Goal: Navigation & Orientation: Find specific page/section

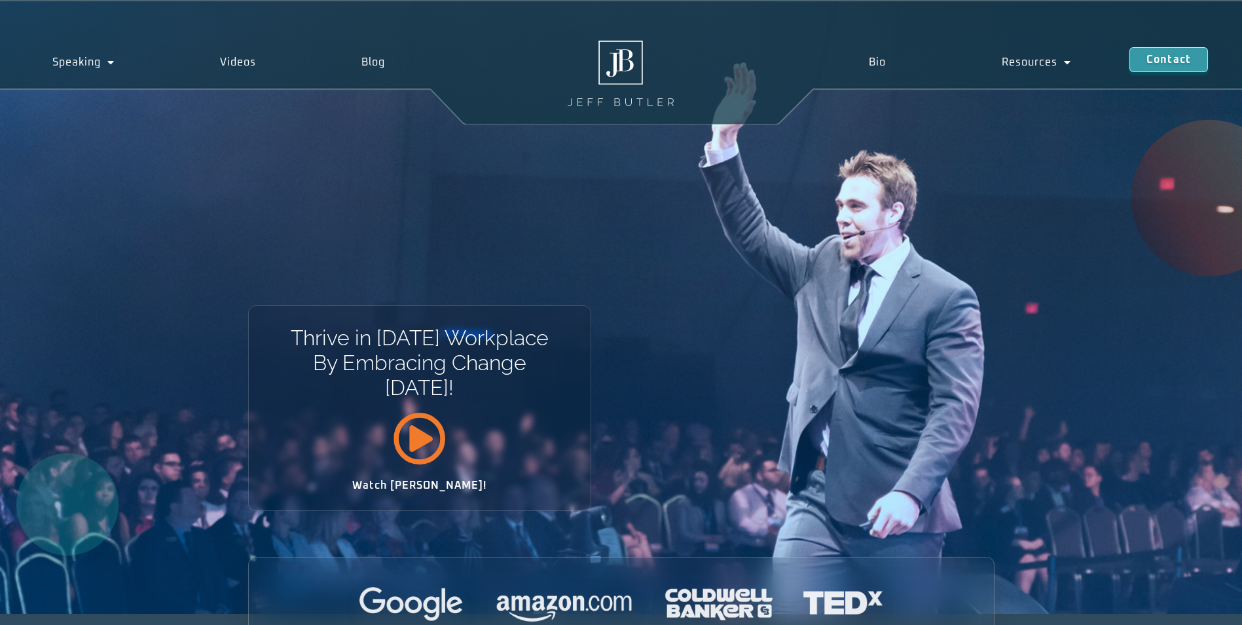
click at [412, 282] on icon at bounding box center [419, 437] width 53 height 53
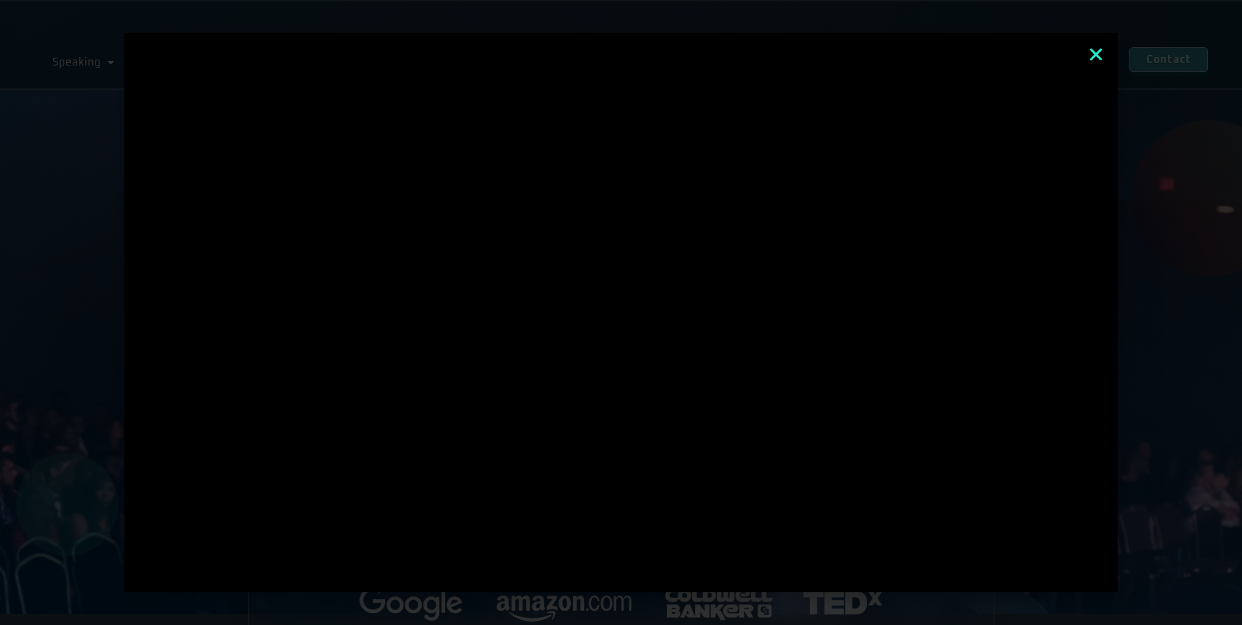
click at [612, 50] on icon "Close" at bounding box center [1096, 54] width 17 height 17
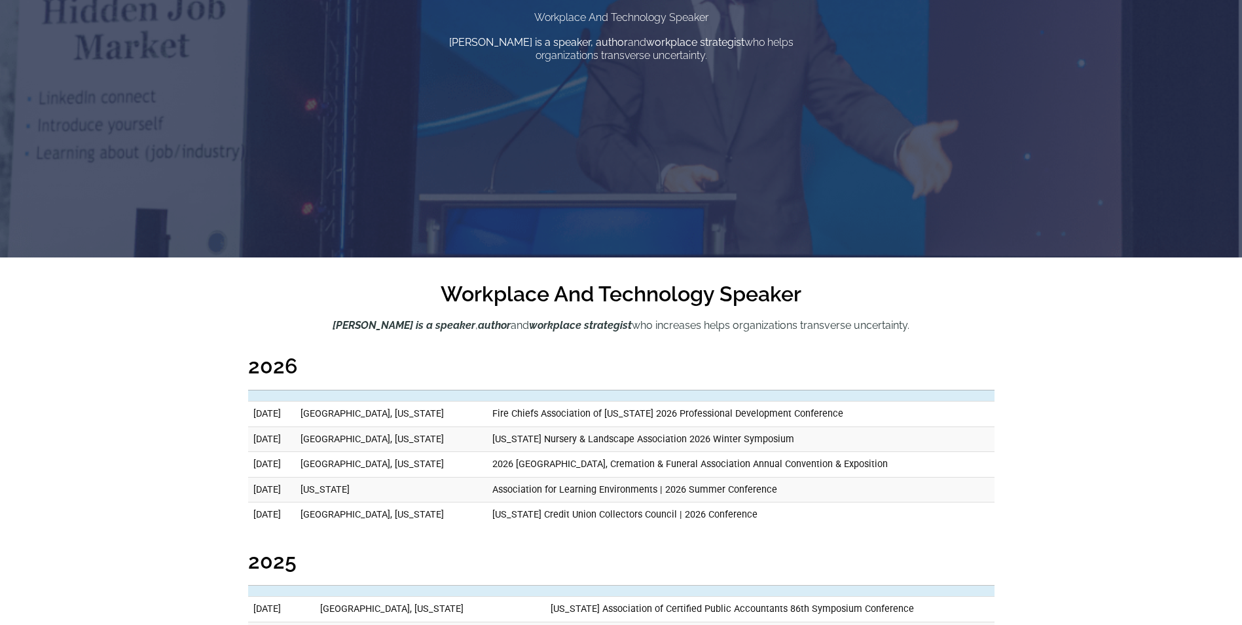
scroll to position [327, 0]
